Goal: Task Accomplishment & Management: Manage account settings

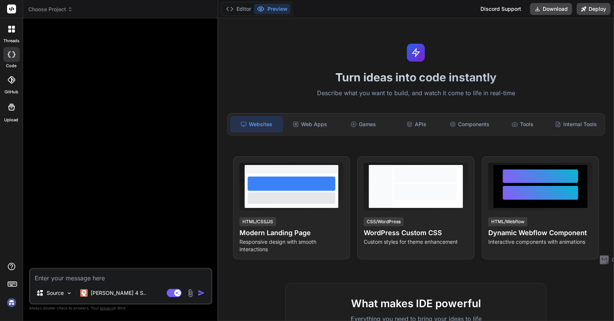
click at [11, 300] on img at bounding box center [11, 302] width 13 height 13
type textarea "x"
click at [511, 9] on button "Invite Team" at bounding box center [507, 9] width 38 height 12
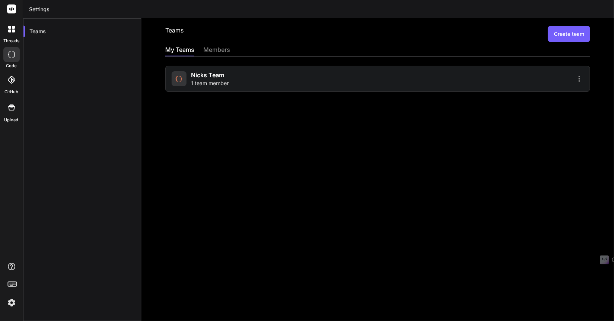
click at [290, 84] on div "Nicks Team 1 team member" at bounding box center [274, 79] width 204 height 16
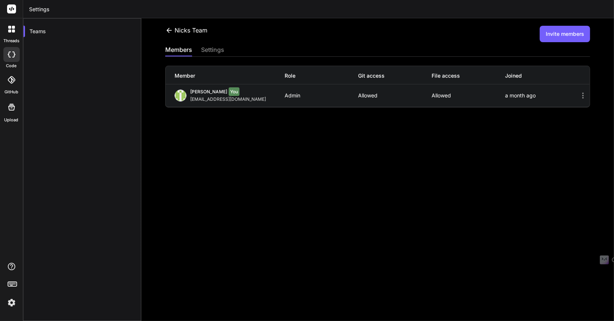
click at [567, 35] on button "Invite members" at bounding box center [565, 34] width 50 height 16
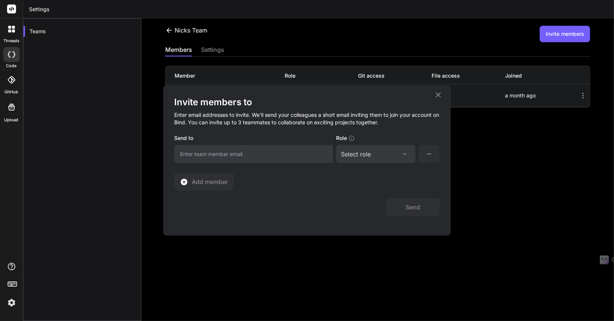
click at [356, 151] on div "Select role" at bounding box center [356, 154] width 30 height 9
click at [355, 202] on div "Collaborator" at bounding box center [366, 203] width 30 height 7
click at [262, 153] on input "email" at bounding box center [253, 154] width 159 height 18
paste input "jamtol0001@outlook.com"
type input "jamtol0001@outlook.com"
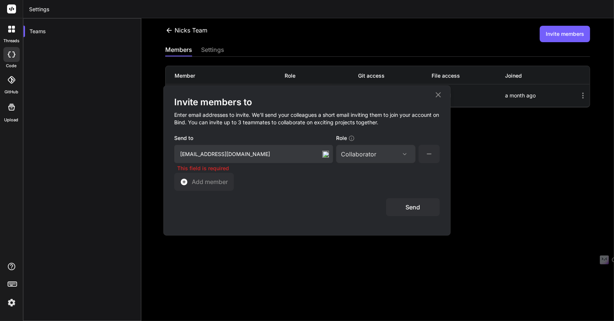
click at [409, 209] on button "Send" at bounding box center [413, 207] width 54 height 18
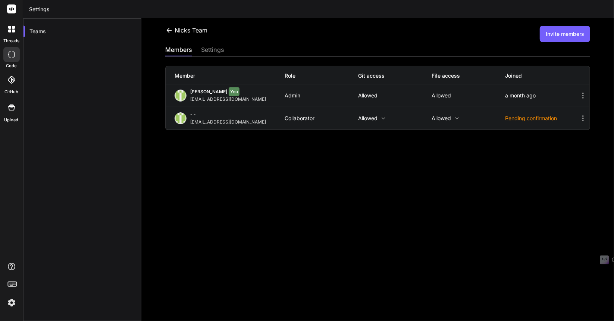
click at [558, 32] on button "Invite members" at bounding box center [565, 34] width 50 height 16
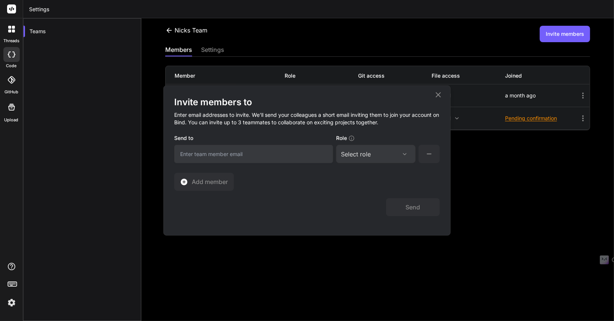
click at [357, 152] on div "Select role" at bounding box center [356, 154] width 30 height 9
click at [353, 201] on div "Collaborator" at bounding box center [366, 203] width 30 height 7
click at [282, 151] on input "email" at bounding box center [253, 154] width 159 height 18
click at [228, 155] on input "email" at bounding box center [253, 154] width 159 height 18
paste input "dmitridb@protonmail.com"
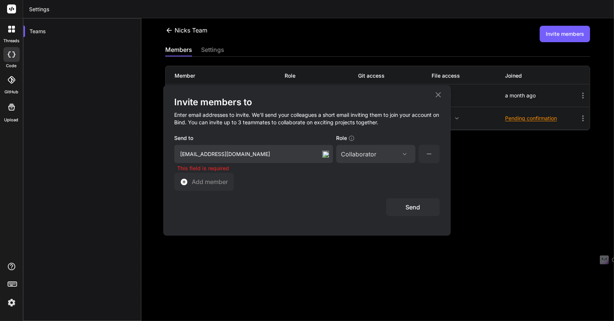
type input "dmitridb@protonmail.com"
click at [419, 209] on button "Send" at bounding box center [413, 207] width 54 height 18
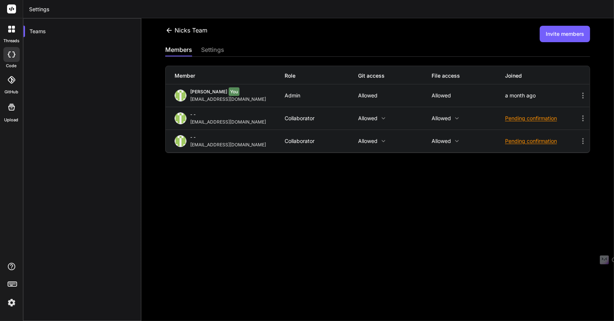
click at [210, 52] on div "settings" at bounding box center [212, 50] width 23 height 10
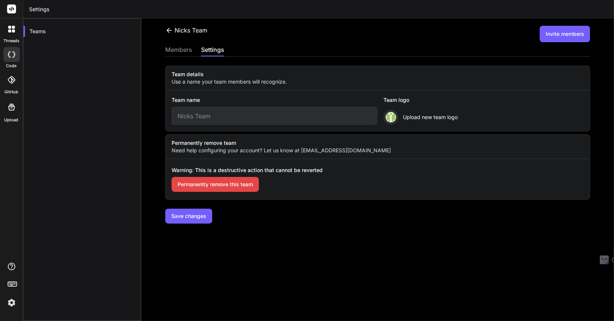
click at [188, 52] on div "members" at bounding box center [178, 50] width 27 height 10
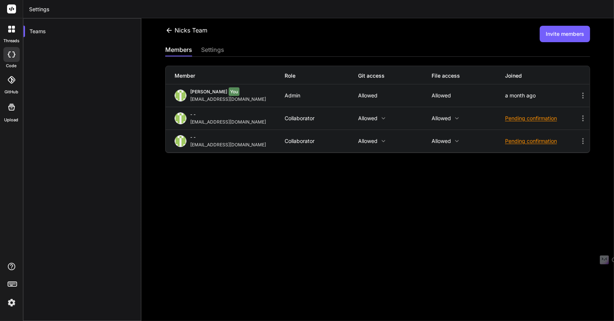
click at [381, 119] on icon at bounding box center [384, 118] width 6 height 6
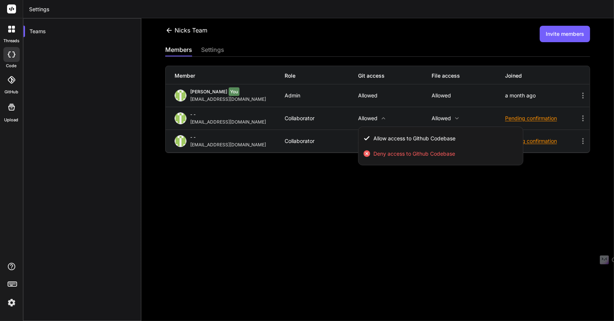
click at [380, 119] on div at bounding box center [307, 160] width 614 height 321
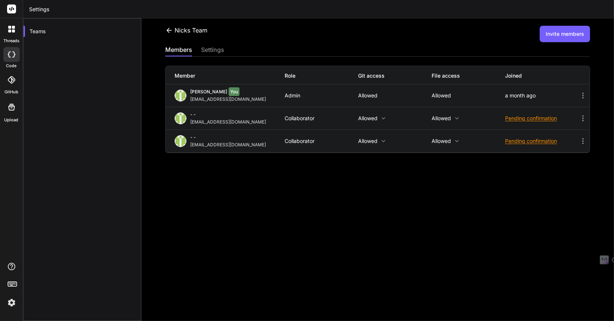
click at [456, 116] on icon at bounding box center [457, 118] width 6 height 6
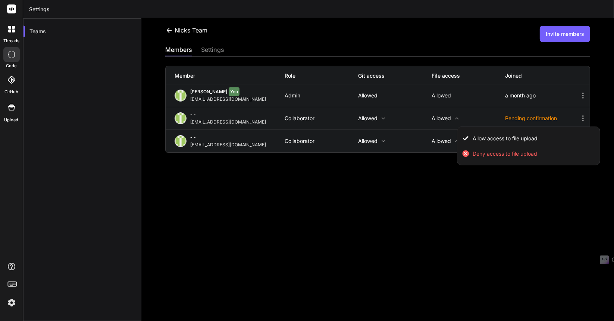
click at [456, 116] on div at bounding box center [307, 160] width 614 height 321
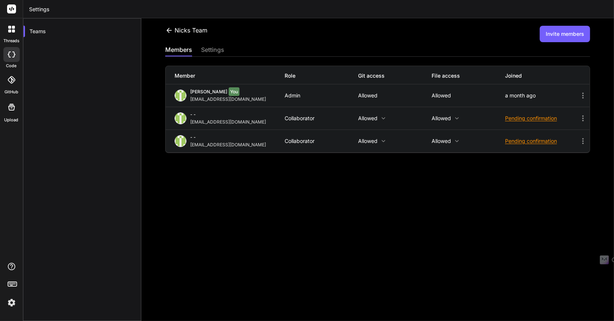
click at [579, 118] on icon at bounding box center [583, 118] width 9 height 9
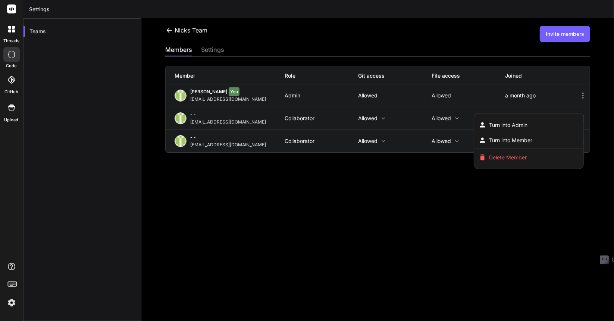
click at [374, 209] on div at bounding box center [307, 160] width 614 height 321
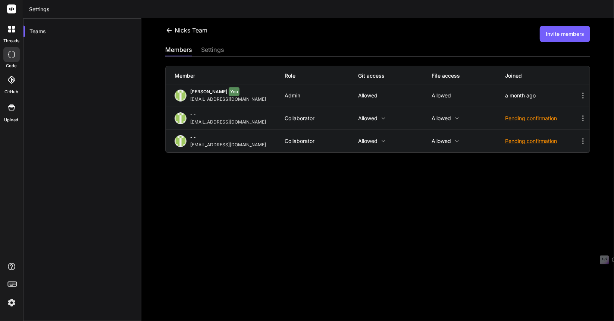
click at [582, 119] on icon at bounding box center [583, 118] width 9 height 9
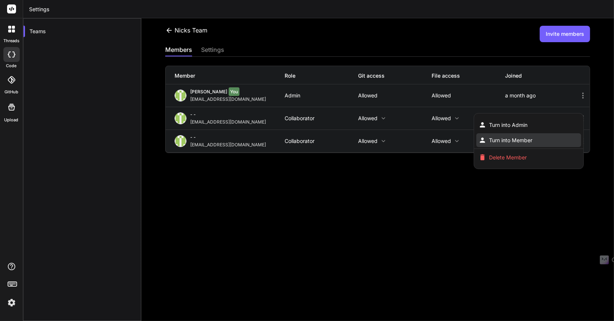
click at [521, 138] on span "Turn into Member" at bounding box center [511, 140] width 43 height 7
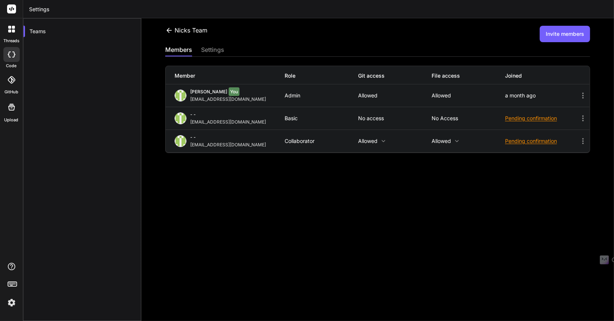
click at [579, 139] on icon at bounding box center [583, 141] width 9 height 9
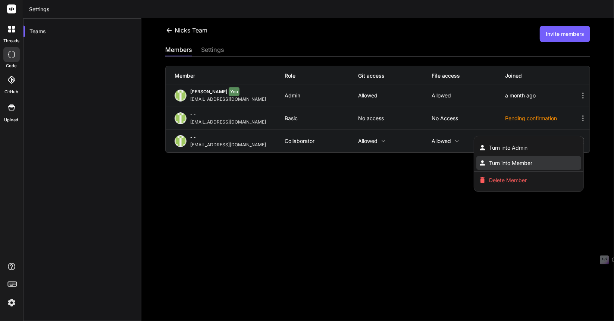
click at [533, 162] on li "Turn into Member" at bounding box center [529, 163] width 105 height 14
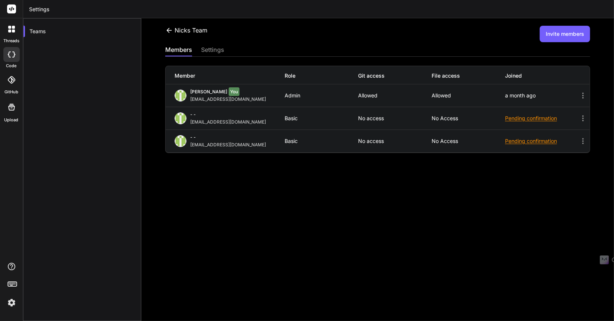
click at [542, 39] on button "Invite members" at bounding box center [565, 34] width 50 height 16
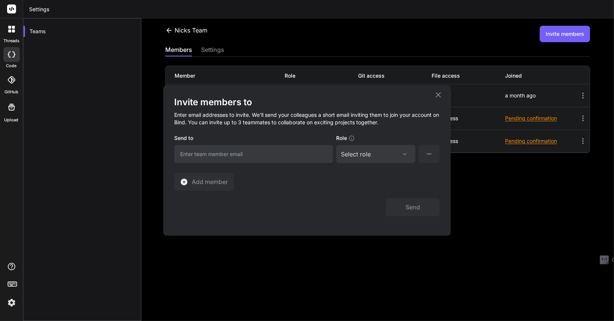
click at [278, 146] on input "email" at bounding box center [253, 154] width 159 height 18
type input "nick@beonegroup.ca"
click at [361, 161] on div "Select role Assign Role Admin Collaborator Basic" at bounding box center [376, 154] width 80 height 18
click at [359, 154] on div "Select role" at bounding box center [356, 154] width 30 height 9
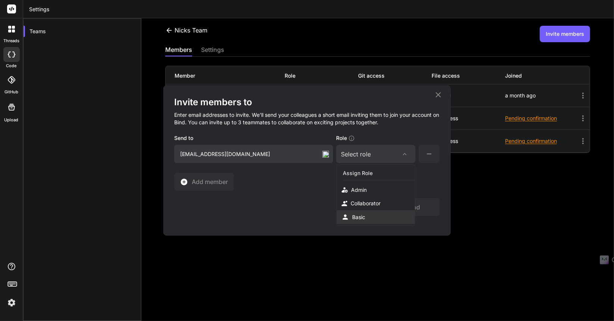
click at [368, 219] on div "Basic" at bounding box center [376, 217] width 78 height 14
click at [413, 208] on button "Send" at bounding box center [413, 207] width 54 height 18
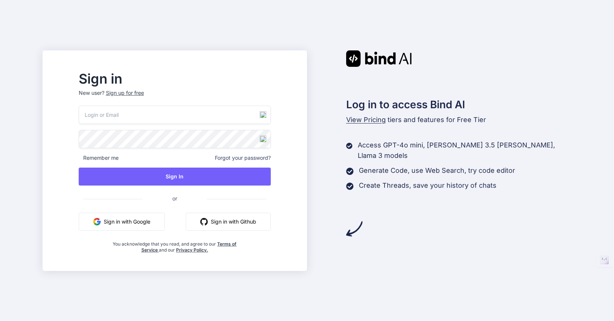
click at [149, 219] on button "Sign in with Google" at bounding box center [122, 222] width 86 height 18
